Goal: Navigation & Orientation: Go to known website

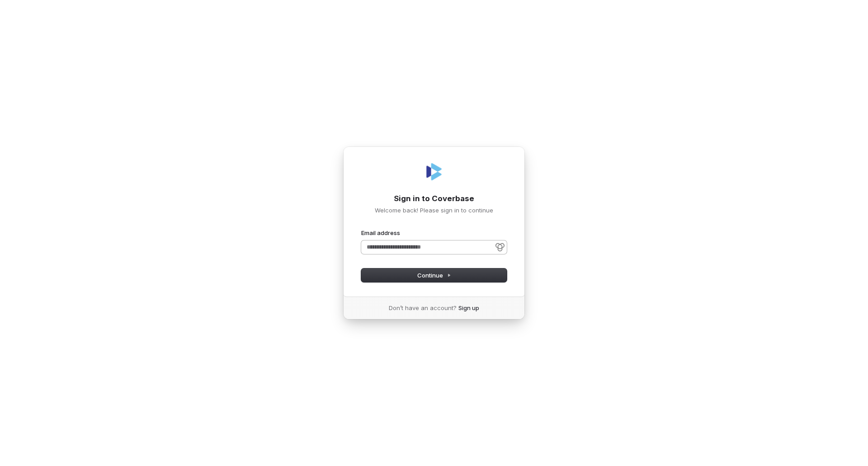
click at [371, 246] on input "Email address" at bounding box center [434, 248] width 146 height 14
click at [390, 271] on button "Continue" at bounding box center [434, 276] width 146 height 14
type input "**********"
